Goal: Information Seeking & Learning: Find contact information

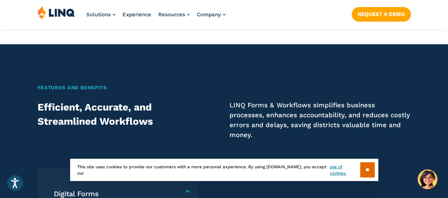
scroll to position [387, 0]
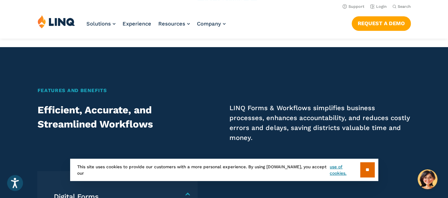
click at [426, 182] on section "** This site uses cookies to provide our customers with a more personal experie…" at bounding box center [224, 181] width 437 height 22
click at [342, 170] on link "use of cookies." at bounding box center [345, 170] width 30 height 13
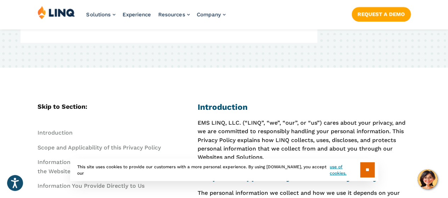
scroll to position [248, 0]
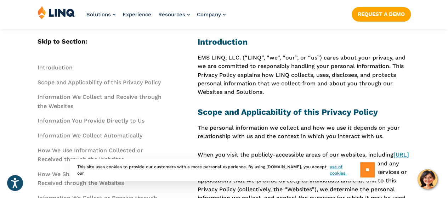
click at [368, 170] on input "**" at bounding box center [367, 169] width 15 height 15
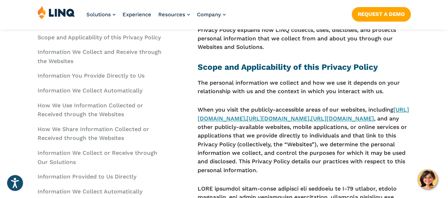
scroll to position [319, 0]
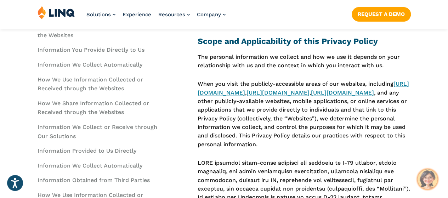
click at [431, 180] on img "Hello, have a question? Let’s chat." at bounding box center [428, 179] width 20 height 20
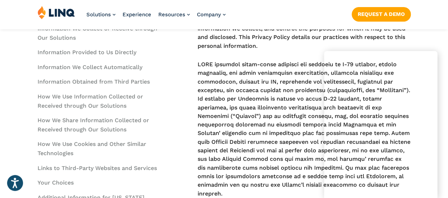
scroll to position [460, 0]
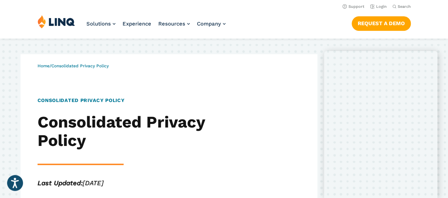
scroll to position [0, 0]
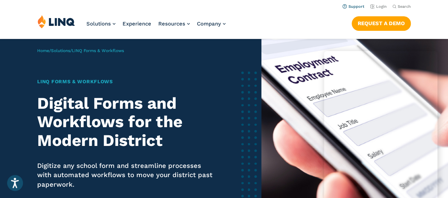
click at [356, 7] on link "Support" at bounding box center [353, 6] width 22 height 5
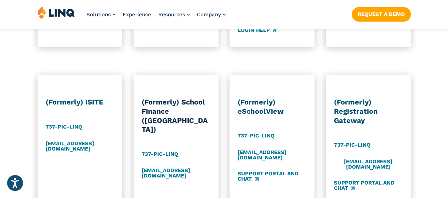
scroll to position [637, 0]
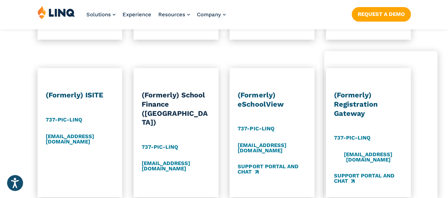
click at [270, 52] on div "Product Support Find all your product support information below. Our friendly t…" at bounding box center [224, 36] width 448 height 772
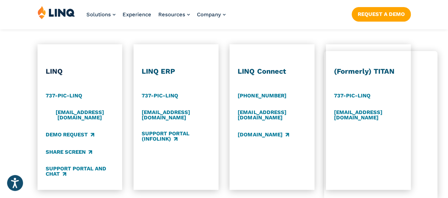
scroll to position [390, 0]
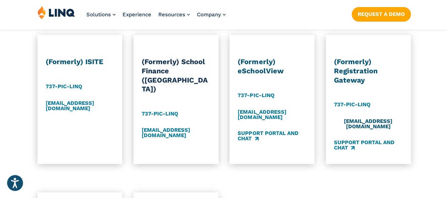
scroll to position [673, 0]
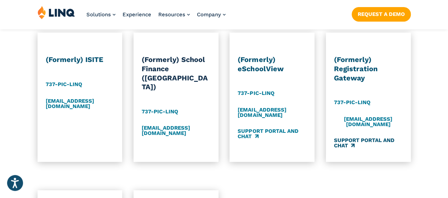
click at [373, 137] on link "Support Portal and Chat" at bounding box center [368, 143] width 69 height 12
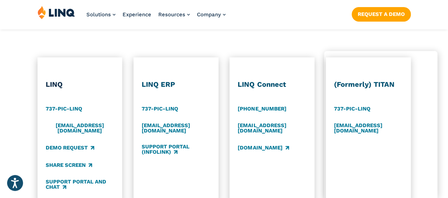
scroll to position [354, 0]
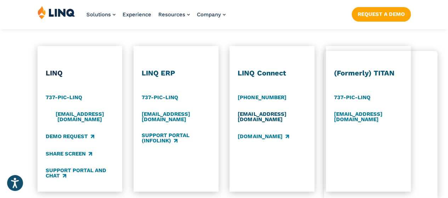
click at [257, 118] on link "[EMAIL_ADDRESS][DOMAIN_NAME]" at bounding box center [272, 117] width 69 height 12
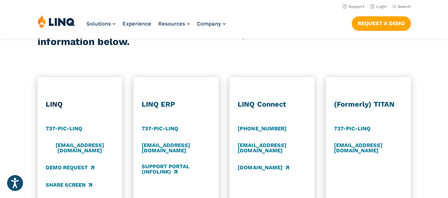
scroll to position [319, 0]
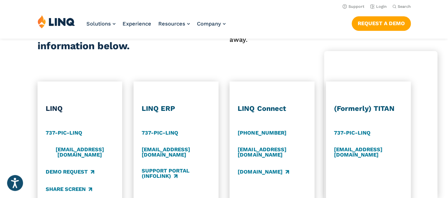
click at [278, 53] on div "Our friendly team of experts are just a call or email away." at bounding box center [319, 39] width 181 height 28
click at [259, 174] on link "[DOMAIN_NAME]" at bounding box center [263, 172] width 51 height 8
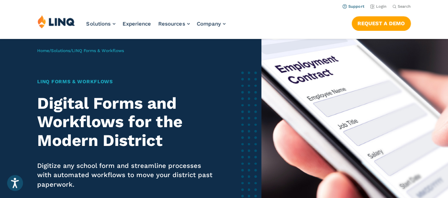
click at [355, 6] on link "Support" at bounding box center [353, 6] width 22 height 5
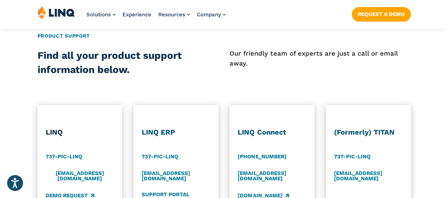
scroll to position [319, 0]
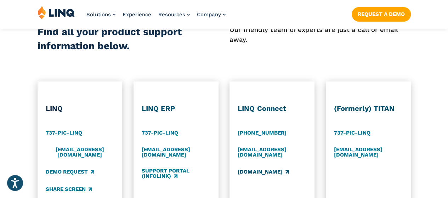
click at [261, 173] on link "[DOMAIN_NAME]" at bounding box center [263, 172] width 51 height 8
